Goal: Information Seeking & Learning: Learn about a topic

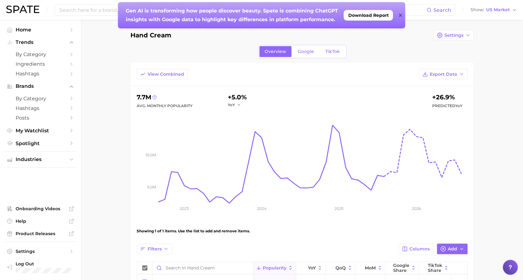
click at [501, 128] on main "Hand cream Settings Overview Google TikTok View Combined Export Data 7.7m Avg. …" at bounding box center [302, 182] width 442 height 324
click at [174, 73] on span "View Combined" at bounding box center [165, 74] width 36 height 5
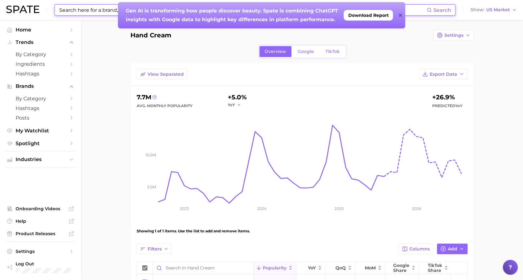
click at [102, 11] on input at bounding box center [243, 10] width 368 height 11
type input "hand cream"
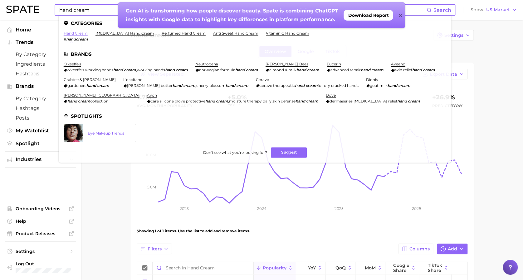
click at [76, 31] on link "hand cream" at bounding box center [76, 33] width 24 height 5
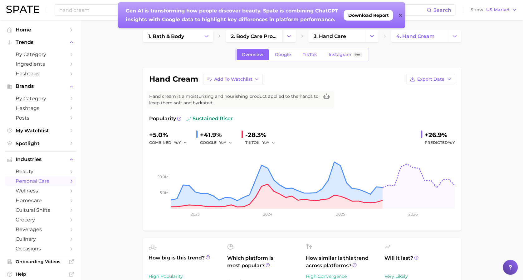
click at [399, 15] on icon at bounding box center [399, 15] width 3 height 3
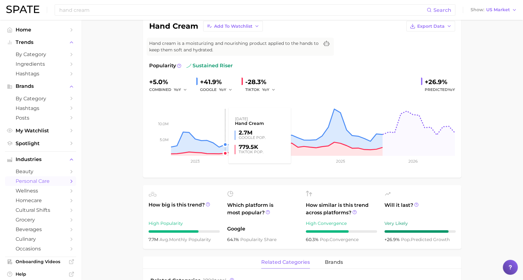
scroll to position [54, 0]
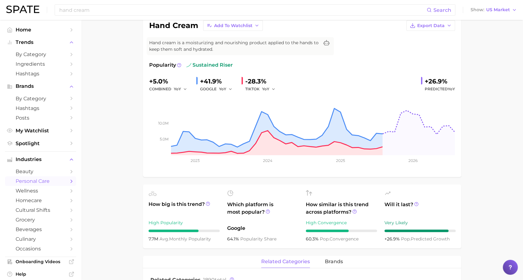
click at [217, 62] on span "sustained riser" at bounding box center [209, 64] width 46 height 7
click at [177, 64] on icon at bounding box center [179, 65] width 4 height 4
click at [207, 203] on icon at bounding box center [207, 203] width 1 height 1
click at [207, 203] on icon at bounding box center [208, 204] width 4 height 4
